Goal: Navigation & Orientation: Find specific page/section

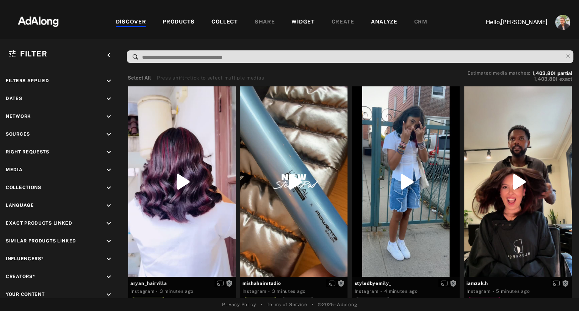
click at [295, 23] on div "WIDGET" at bounding box center [302, 22] width 23 height 9
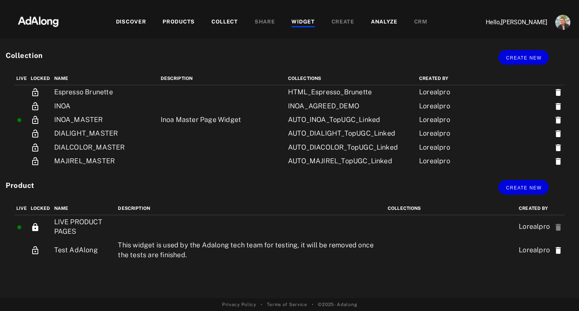
click at [223, 20] on div "COLLECT" at bounding box center [224, 22] width 27 height 9
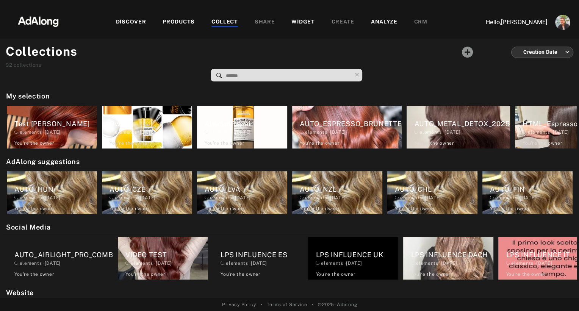
click at [243, 75] on input at bounding box center [288, 76] width 126 height 10
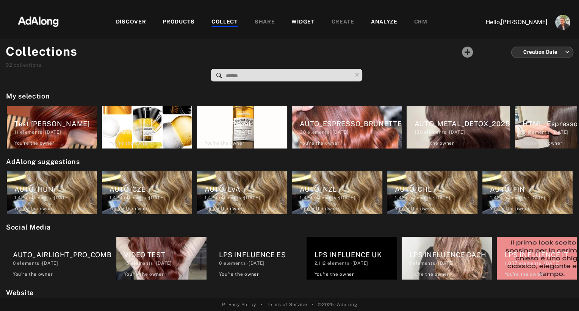
click at [248, 73] on input at bounding box center [288, 76] width 126 height 10
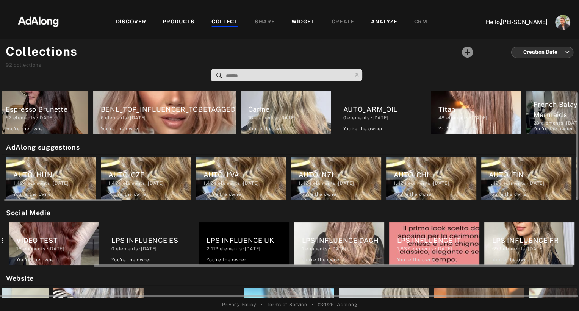
scroll to position [0, 2]
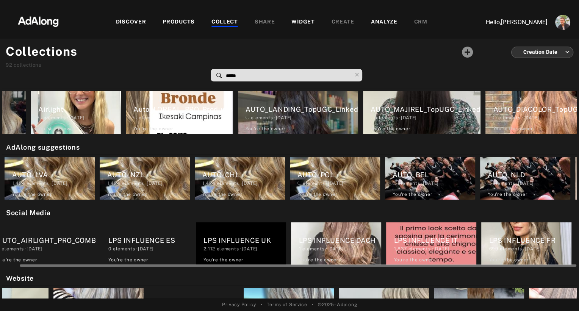
type input "******"
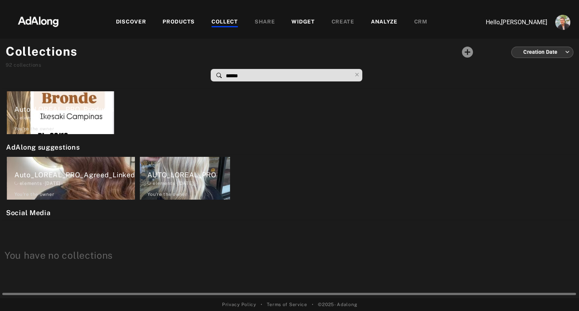
scroll to position [0, 0]
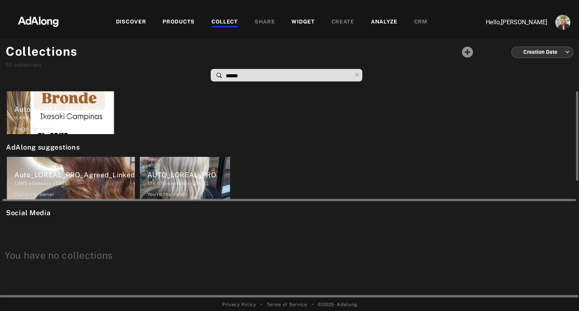
click at [165, 178] on div "AUTO_LOREAL_PRO" at bounding box center [188, 175] width 83 height 10
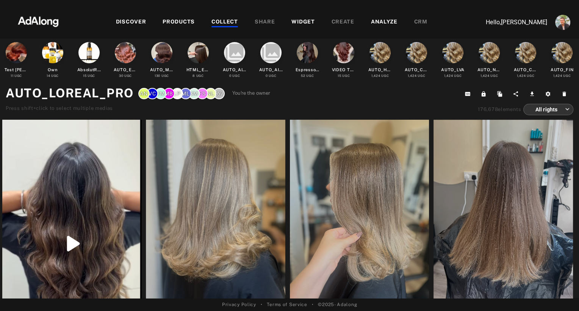
click at [31, 16] on img at bounding box center [38, 20] width 67 height 23
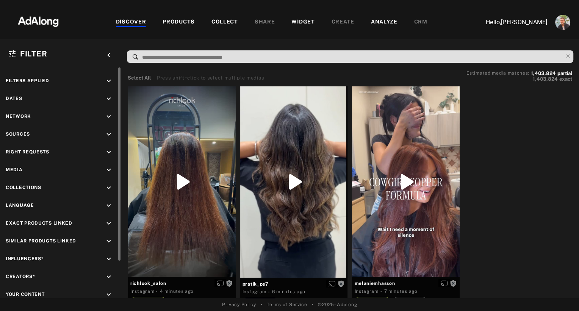
click at [108, 257] on icon "keyboard_arrow_down" at bounding box center [109, 259] width 8 height 8
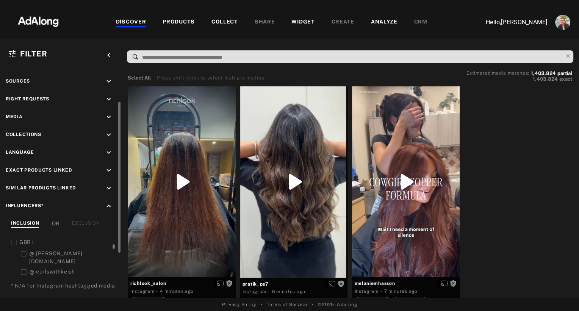
scroll to position [170, 0]
click at [12, 240] on icon at bounding box center [14, 243] width 6 height 6
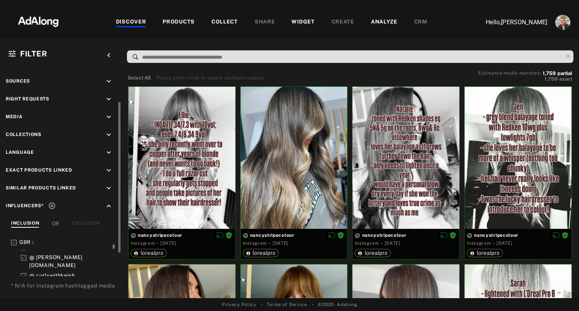
click at [35, 20] on img at bounding box center [38, 20] width 67 height 23
